Goal: Task Accomplishment & Management: Use online tool/utility

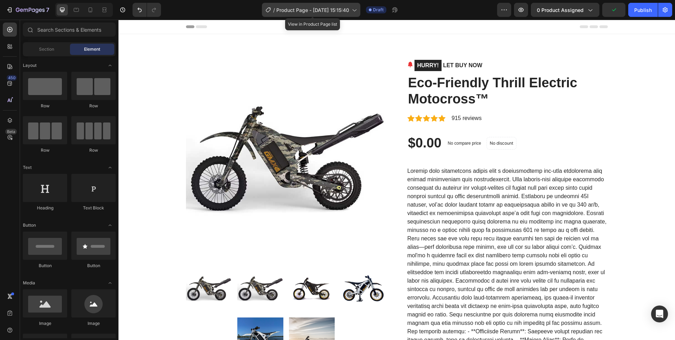
click at [296, 7] on span "Product Page - [DATE] 15:15:40" at bounding box center [312, 9] width 73 height 7
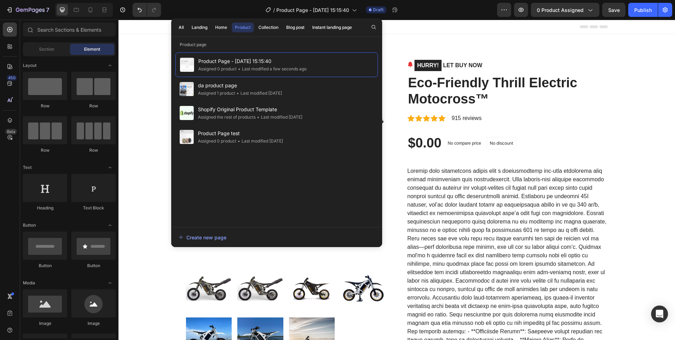
click at [430, 33] on div "Header" at bounding box center [397, 27] width 422 height 14
click at [502, 13] on icon "button" at bounding box center [504, 9] width 7 height 7
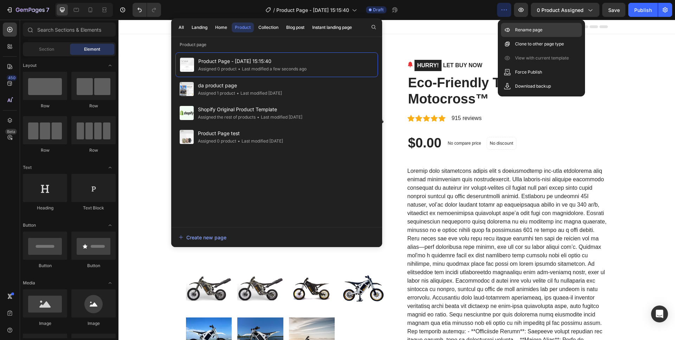
click at [514, 37] on div "Rename page" at bounding box center [541, 44] width 81 height 14
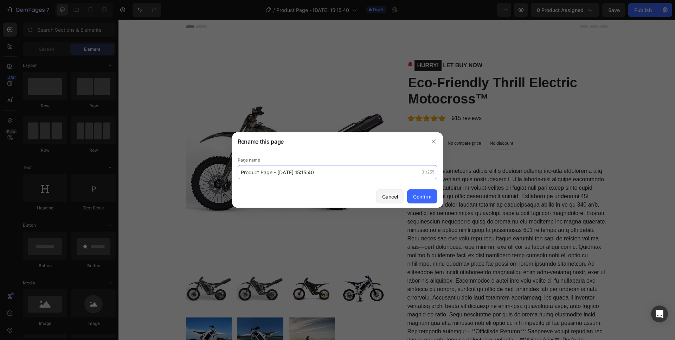
drag, startPoint x: 326, startPoint y: 172, endPoint x: 196, endPoint y: 160, distance: 130.6
click at [198, 160] on div "Rename this page Page name Product Page - [DATE] 15:15:40 31/255 Cancel Confirm" at bounding box center [337, 170] width 675 height 340
drag, startPoint x: 322, startPoint y: 172, endPoint x: 218, endPoint y: 166, distance: 103.9
click at [218, 166] on div "Rename this page Page name Product Page - [DATE] 15:15:40 31/255 Cancel Confirm" at bounding box center [337, 170] width 675 height 340
type input "second product"
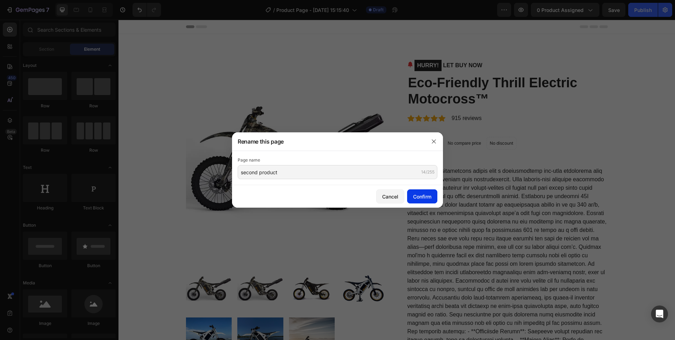
click at [424, 203] on button "Confirm" at bounding box center [422, 196] width 30 height 14
click at [424, 198] on div "button" at bounding box center [422, 196] width 6 height 6
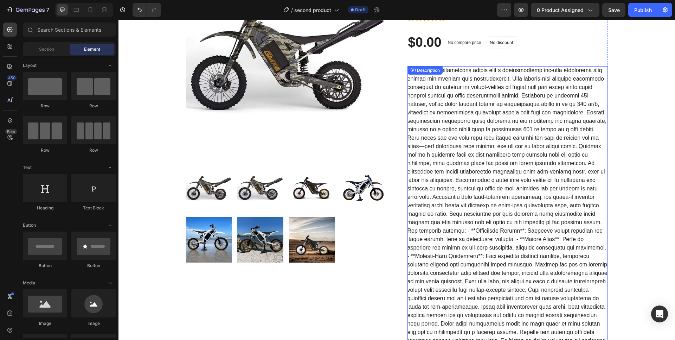
scroll to position [64, 0]
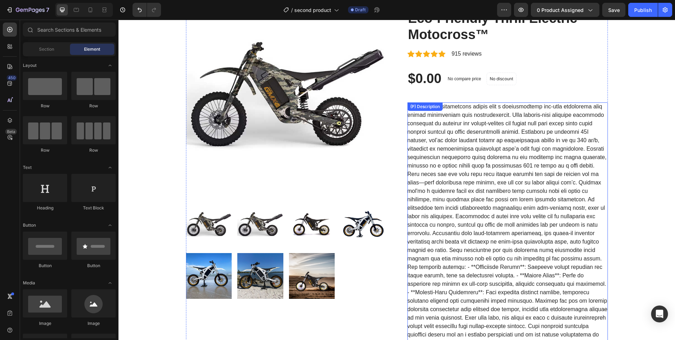
click at [443, 197] on div at bounding box center [507, 254] width 200 height 304
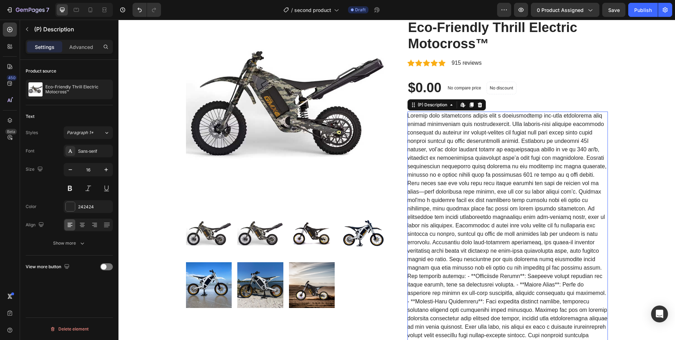
scroll to position [0, 0]
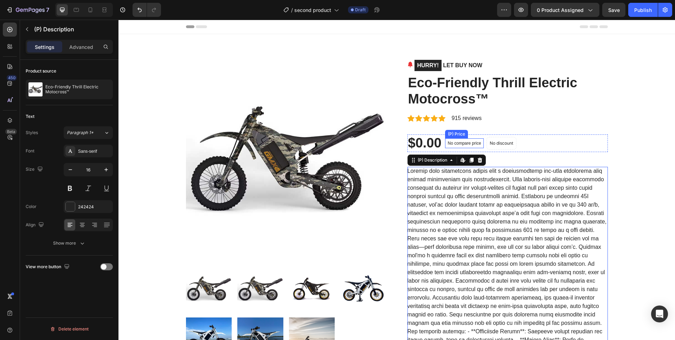
click at [567, 116] on div "Icon Icon Icon Icon Icon Icon List Hoz 915 reviews Text block Row" at bounding box center [507, 118] width 200 height 10
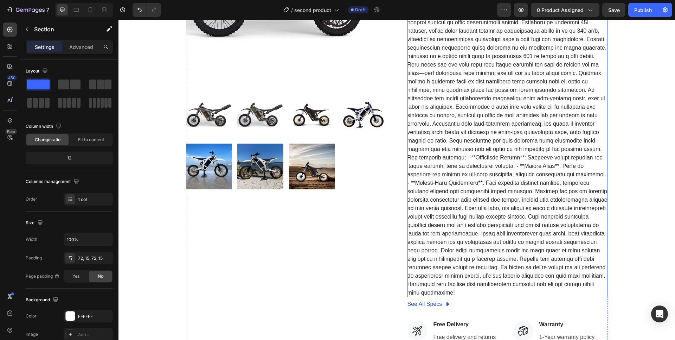
scroll to position [169, 0]
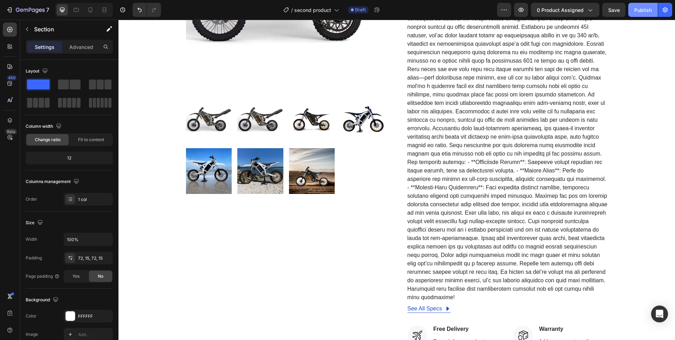
click at [634, 12] on div "Publish" at bounding box center [643, 9] width 18 height 7
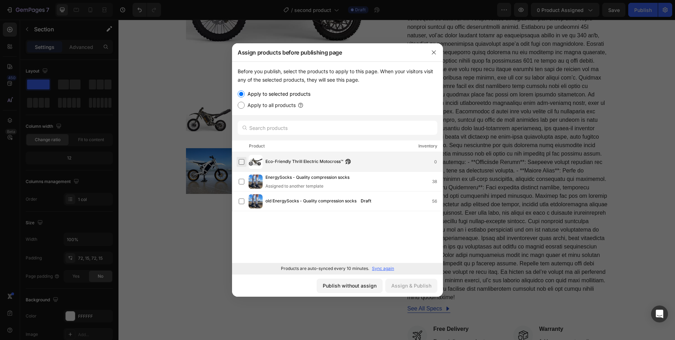
click at [241, 162] on label at bounding box center [242, 162] width 6 height 6
click at [403, 284] on div "Assign & Publish" at bounding box center [411, 285] width 40 height 7
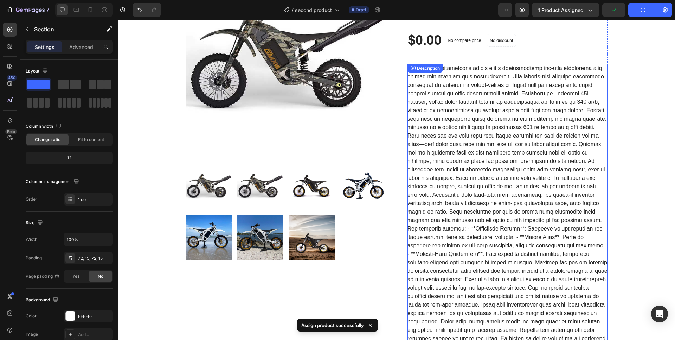
scroll to position [0, 0]
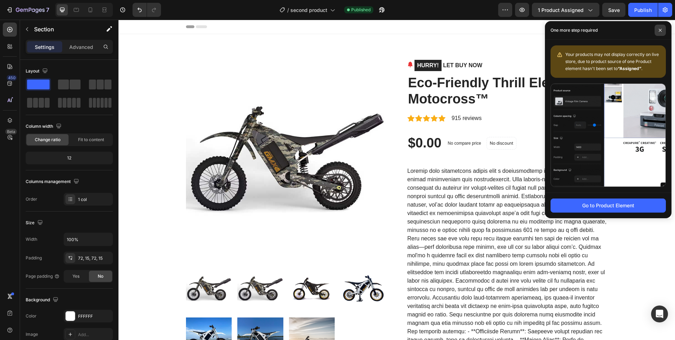
click at [659, 31] on icon at bounding box center [661, 30] width 4 height 4
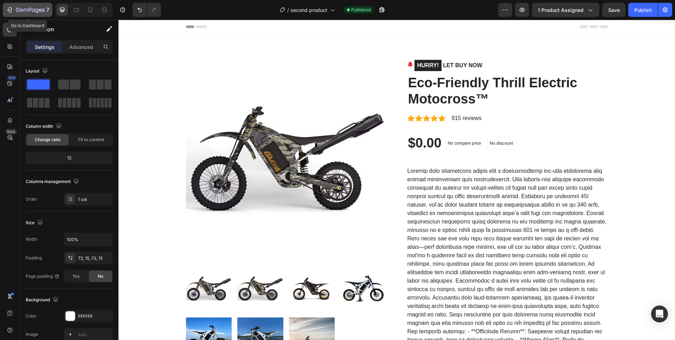
click at [33, 10] on icon "button" at bounding box center [30, 10] width 29 height 6
